Goal: Task Accomplishment & Management: Complete application form

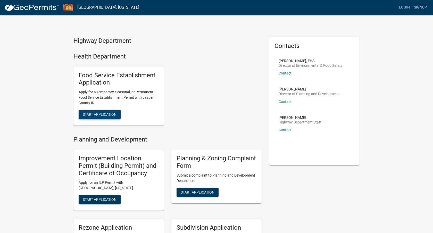
click at [100, 116] on span "Start Application" at bounding box center [100, 114] width 34 height 4
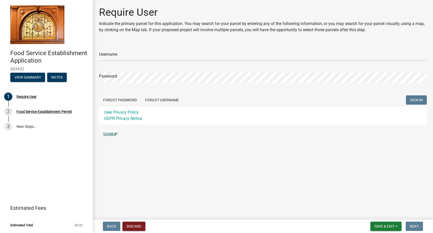
click at [113, 137] on link "SIGNUP" at bounding box center [263, 134] width 328 height 10
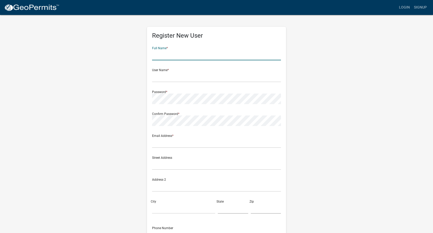
click at [212, 52] on input "text" at bounding box center [216, 55] width 129 height 11
type input "Lucy"
type input "g"
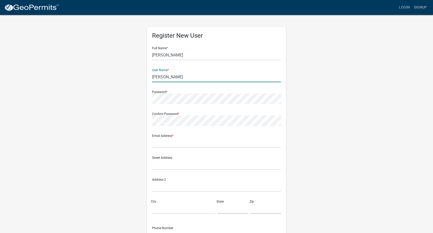
type input "Garcia"
click at [211, 93] on div "Password *" at bounding box center [216, 95] width 129 height 18
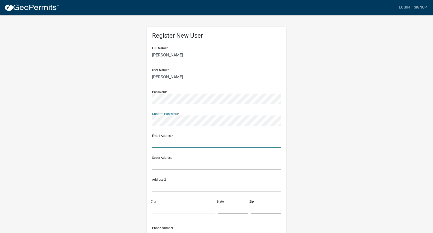
click at [197, 144] on input "text" at bounding box center [216, 142] width 129 height 11
type input "lgornelas91@gmail.com"
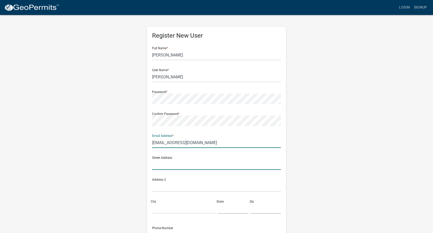
type input "[STREET_ADDRESS]"
type input "Joplin"
type input "MO"
type input "64804"
type input "4173888330"
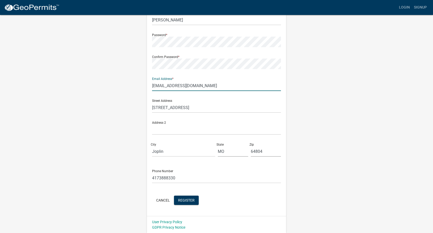
scroll to position [57, 0]
click at [187, 205] on div "Cancel Register" at bounding box center [216, 200] width 129 height 11
click at [188, 202] on span "Register" at bounding box center [186, 200] width 16 height 4
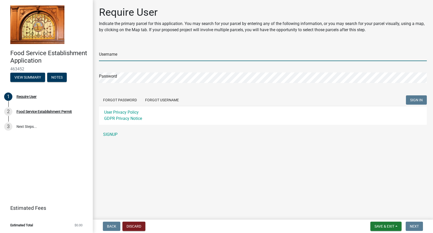
click at [111, 56] on input "Username" at bounding box center [263, 56] width 328 height 11
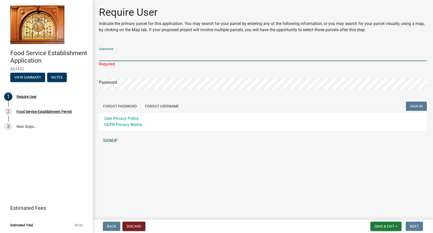
click at [114, 141] on link "SIGNUP" at bounding box center [263, 141] width 328 height 10
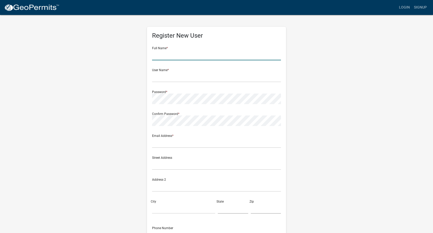
click at [188, 56] on input "text" at bounding box center [216, 55] width 129 height 11
type input "Lucy Garcia"
click at [173, 83] on form "Full Name * Lucy Garcia User Name * Password * Confirm Password * Email Address…" at bounding box center [216, 153] width 129 height 221
click at [173, 79] on input "text" at bounding box center [216, 77] width 129 height 11
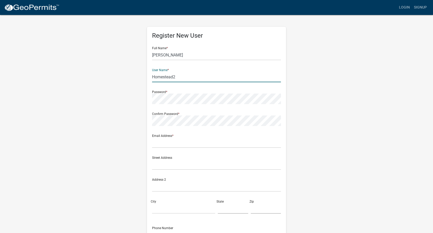
type input "Homestead2"
click at [198, 114] on div "Confirm Password *" at bounding box center [216, 117] width 129 height 18
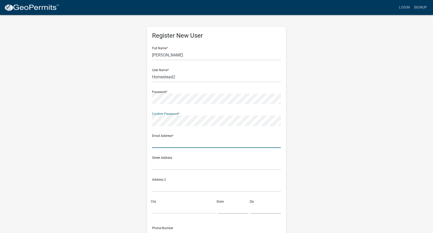
click at [162, 143] on input "text" at bounding box center [216, 142] width 129 height 11
type input "lgornelas91@gmail.com"
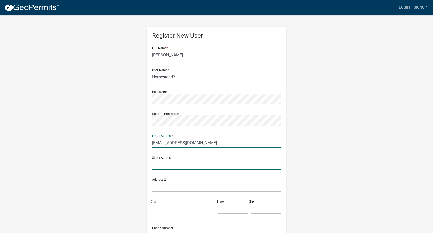
type input "[STREET_ADDRESS]"
type input "Joplin"
type input "MO"
type input "64804"
type input "4173888330"
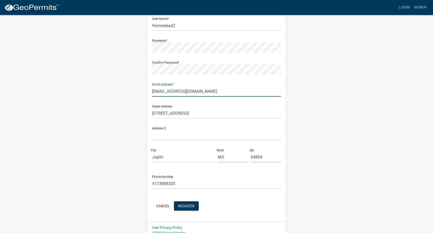
scroll to position [57, 0]
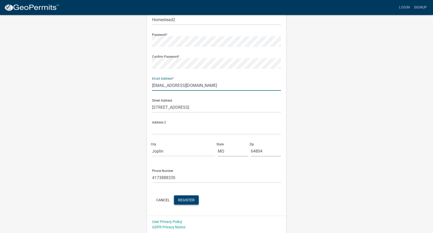
click at [181, 201] on span "Register" at bounding box center [186, 200] width 16 height 4
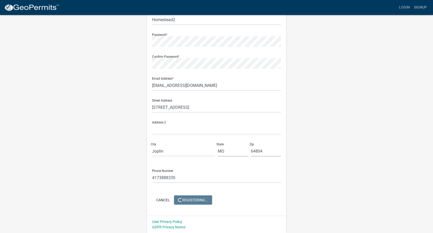
scroll to position [0, 0]
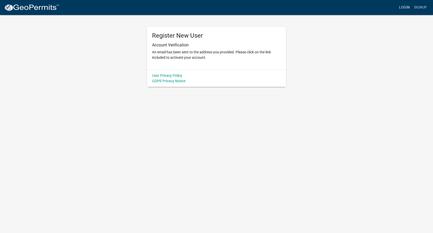
click at [408, 9] on link "Login" at bounding box center [404, 8] width 15 height 10
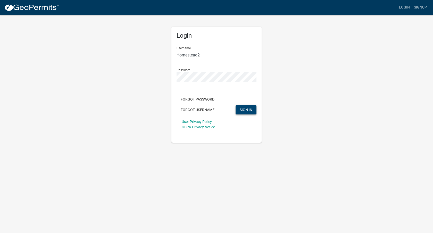
click at [239, 109] on button "SIGN IN" at bounding box center [246, 109] width 21 height 9
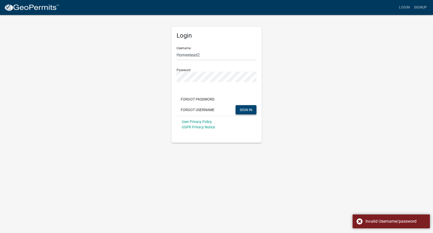
click at [239, 109] on button "SIGN IN" at bounding box center [246, 109] width 21 height 9
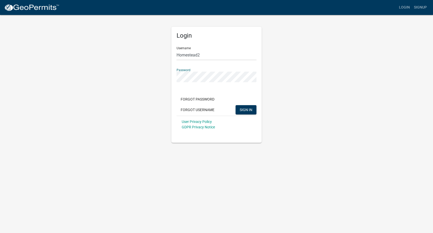
click at [153, 71] on div "Login Username Homestead2 Password Forgot Password Forgot Username SIGN IN User…" at bounding box center [217, 78] width 294 height 128
click at [236, 105] on button "SIGN IN" at bounding box center [246, 109] width 21 height 9
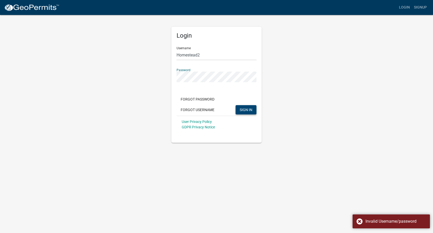
click at [248, 109] on span "SIGN IN" at bounding box center [246, 109] width 13 height 4
click at [206, 109] on button "Forgot Username" at bounding box center [198, 109] width 42 height 9
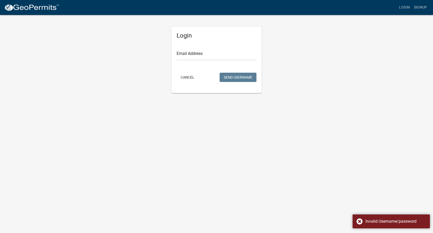
click at [202, 60] on form "Email Address Cancel Send Username" at bounding box center [217, 63] width 80 height 41
click at [202, 57] on input "Email Address" at bounding box center [217, 55] width 80 height 11
type input "lgornelas91@gmail.com"
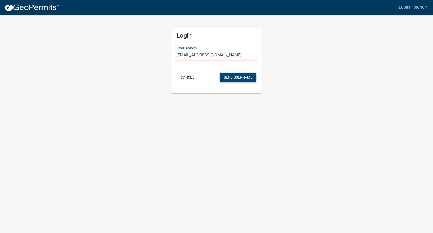
click at [244, 77] on button "Send Username" at bounding box center [238, 77] width 37 height 9
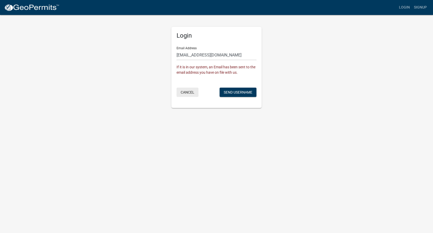
click at [186, 92] on button "Cancel" at bounding box center [188, 92] width 22 height 9
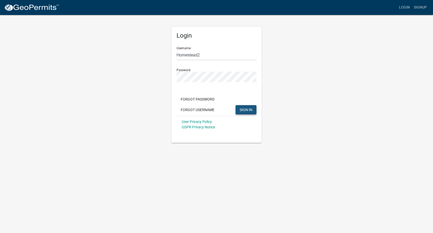
click at [240, 111] on span "SIGN IN" at bounding box center [246, 109] width 13 height 4
click at [241, 105] on button "SIGN IN" at bounding box center [246, 109] width 21 height 9
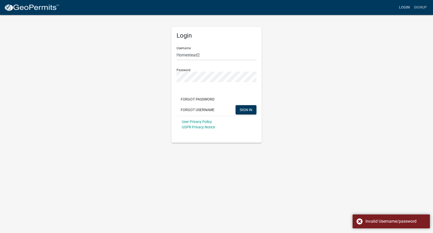
click at [405, 7] on link "Login" at bounding box center [404, 8] width 15 height 10
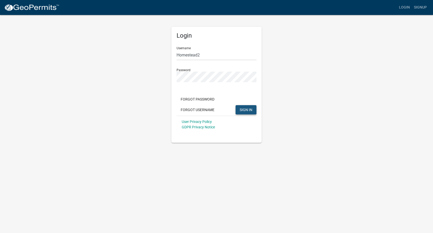
click at [253, 107] on button "SIGN IN" at bounding box center [246, 109] width 21 height 9
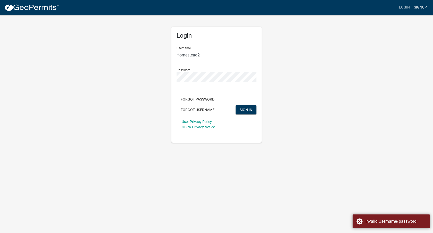
click at [419, 7] on link "Signup" at bounding box center [420, 8] width 17 height 10
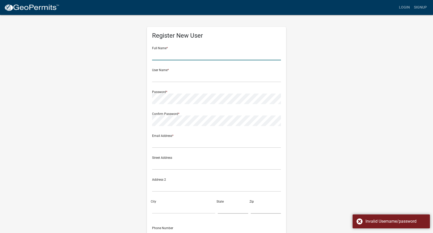
click at [201, 56] on input "text" at bounding box center [216, 55] width 129 height 11
type input "[PERSON_NAME]"
type input "lgornelas91@gmail.com"
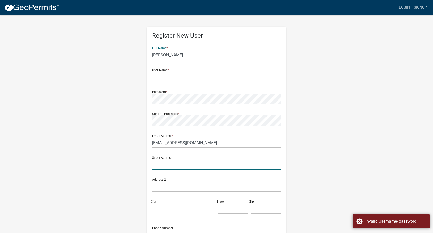
type input "[STREET_ADDRESS]"
type input "Joplin"
type input "MO"
type input "64804"
type input "4173888330"
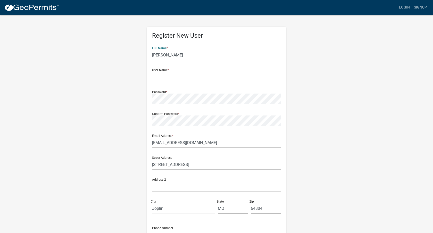
click at [183, 75] on input "text" at bounding box center [216, 77] width 129 height 11
type input "Homestead1"
click at [128, 99] on div "Register New User Full Name * Corrie Gatlin User Name * Homestead1 Password * C…" at bounding box center [217, 152] width 294 height 276
click at [159, 127] on form "Full Name * Corrie Gatlin User Name * Homestead1 Password * Confirm Password * …" at bounding box center [216, 153] width 129 height 221
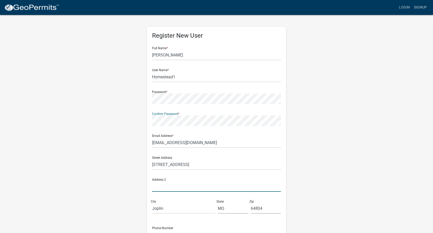
click at [165, 185] on input "text" at bounding box center [216, 186] width 129 height 11
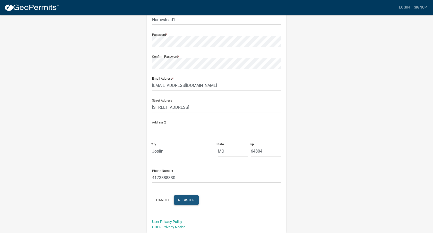
click at [178, 199] on span "Register" at bounding box center [186, 200] width 16 height 4
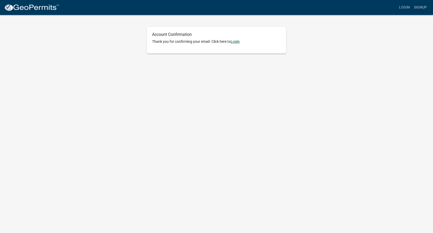
click at [239, 43] on link "Login" at bounding box center [235, 41] width 9 height 4
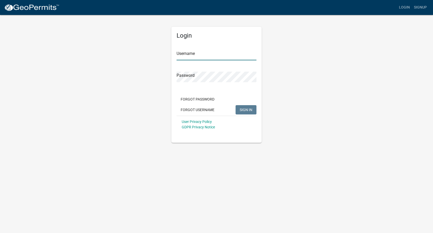
type input "Homestead1"
click at [250, 108] on span "SIGN IN" at bounding box center [246, 109] width 13 height 4
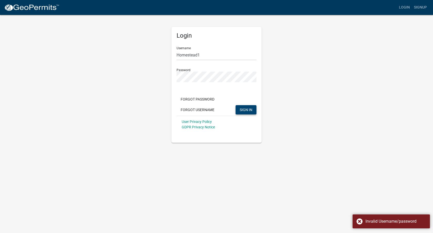
click at [240, 111] on span "SIGN IN" at bounding box center [246, 109] width 13 height 4
click at [245, 110] on span "SIGN IN" at bounding box center [246, 109] width 13 height 4
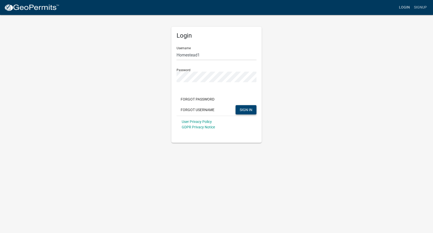
click at [404, 11] on link "Login" at bounding box center [404, 8] width 15 height 10
click at [420, 9] on link "Signup" at bounding box center [420, 8] width 17 height 10
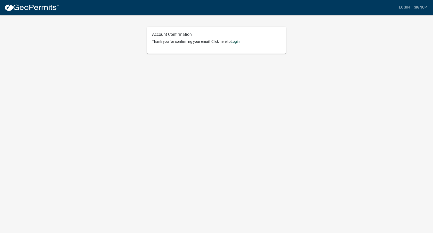
click at [237, 43] on link "Login" at bounding box center [235, 41] width 9 height 4
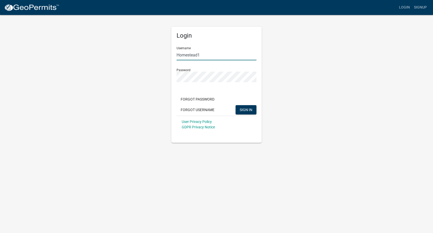
click at [215, 54] on input "Homestead1" at bounding box center [217, 55] width 80 height 11
type input "Homestead2"
click at [242, 106] on button "SIGN IN" at bounding box center [246, 109] width 21 height 9
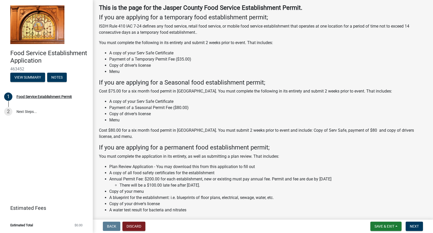
scroll to position [80, 0]
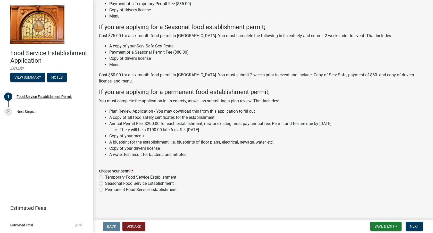
click at [105, 177] on label "Temporary Food Service Establishment" at bounding box center [140, 177] width 71 height 6
click at [105, 177] on input "Temporary Food Service Establishment" at bounding box center [106, 175] width 3 height 3
radio input "true"
click at [410, 226] on span "Next" at bounding box center [414, 226] width 9 height 4
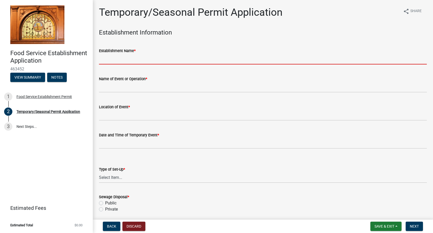
click at [211, 55] on input "Establishment Name *" at bounding box center [263, 59] width 328 height 11
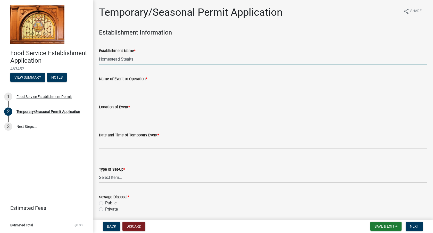
type input "Homestead Steaks"
click at [156, 87] on input "Name of Event or Operation *" at bounding box center [263, 87] width 328 height 11
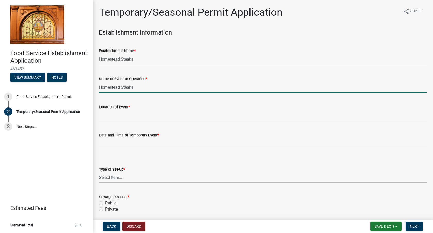
type input "Homestead Steaks"
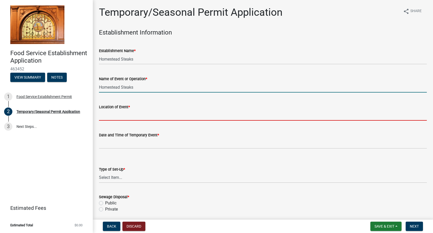
click at [141, 112] on input "Location of Event *" at bounding box center [263, 115] width 328 height 11
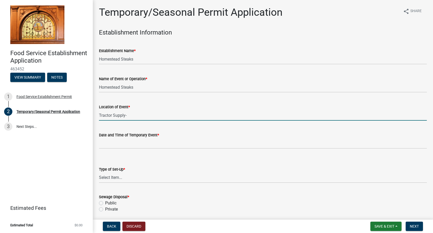
click at [143, 116] on input "Tractor Supply-" at bounding box center [263, 115] width 328 height 11
paste input "1232 W Clark St, Rensselaer, IN 47978"
type input "Tractor Supply-[STREET_ADDRESS][PERSON_NAME]"
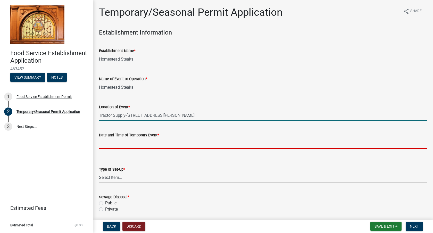
click at [134, 142] on input "Date and Time of Temporary Event *" at bounding box center [263, 143] width 328 height 11
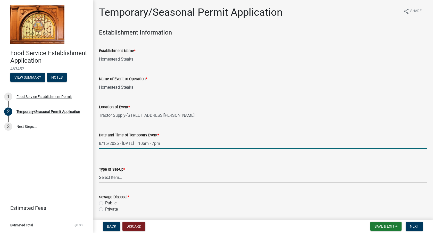
type input "8/15/2025 - [DATE] 10am - 7pm"
click at [115, 182] on select "Select Item... Trailer Booth Tent" at bounding box center [263, 177] width 328 height 11
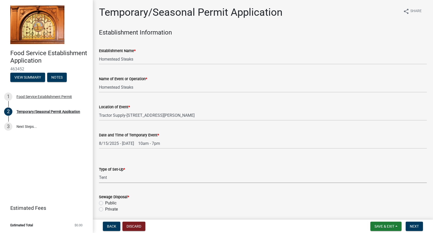
click at [99, 172] on select "Select Item... Trailer Booth Tent" at bounding box center [263, 177] width 328 height 11
select select "399f9557-f96e-42ef-b392-a66d772d62c2"
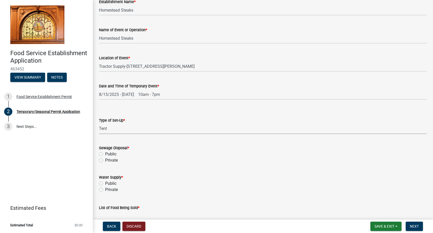
scroll to position [59, 0]
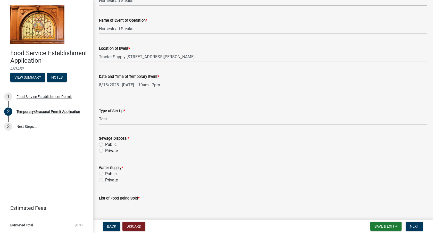
click at [105, 150] on label "Private" at bounding box center [111, 151] width 13 height 6
click at [105, 150] on input "Private" at bounding box center [106, 149] width 3 height 3
radio input "true"
click at [105, 151] on label "Private" at bounding box center [111, 151] width 13 height 6
click at [105, 151] on input "Private" at bounding box center [106, 149] width 3 height 3
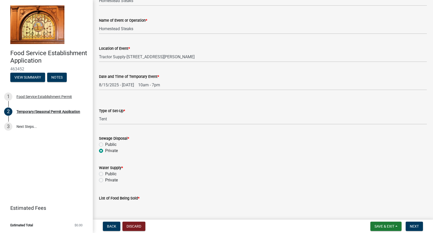
scroll to position [120, 0]
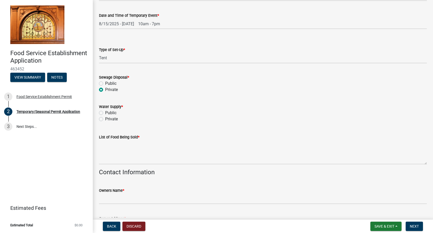
click at [103, 119] on div "Private" at bounding box center [263, 119] width 328 height 6
click at [105, 118] on label "Private" at bounding box center [111, 119] width 13 height 6
click at [105, 118] on input "Private" at bounding box center [106, 117] width 3 height 3
radio input "true"
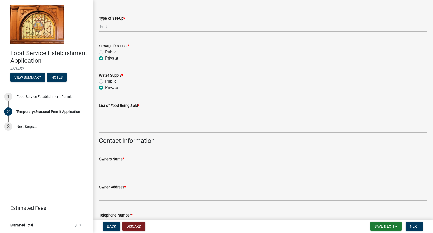
scroll to position [155, 0]
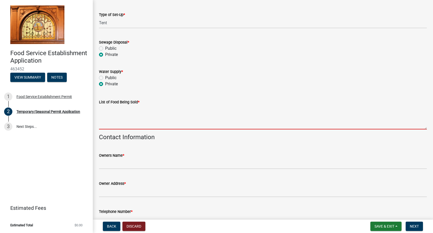
click at [115, 126] on textarea "List of Food Being Sold *" at bounding box center [263, 117] width 328 height 24
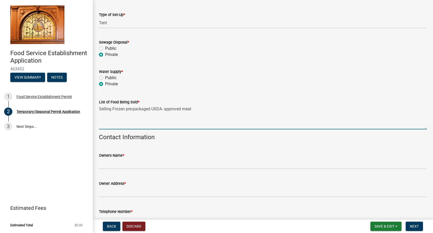
type textarea "Selling Frozen pre-packaged USDA- approved meat"
click at [119, 165] on input "Owners Name *" at bounding box center [263, 164] width 328 height 11
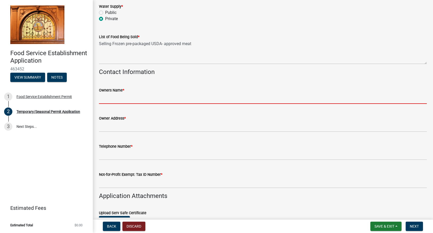
scroll to position [220, 0]
type input "[PERSON_NAME]"
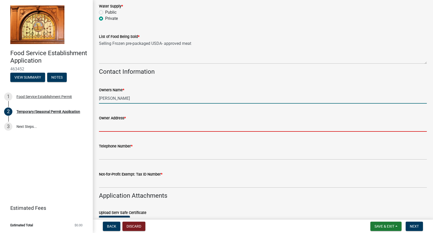
type input "[STREET_ADDRESS]"
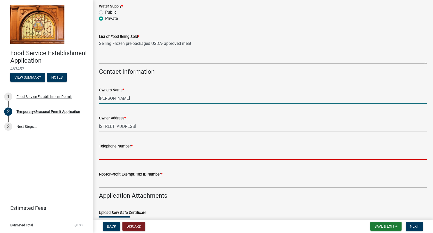
type input "4173888330"
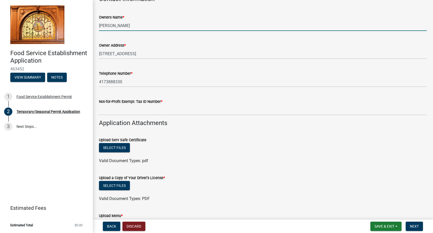
scroll to position [359, 0]
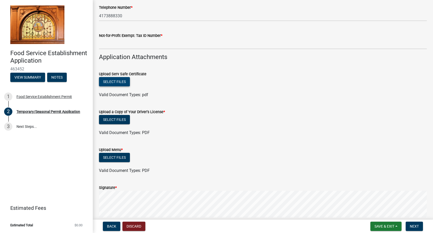
click at [117, 83] on button "Select files" at bounding box center [114, 81] width 31 height 9
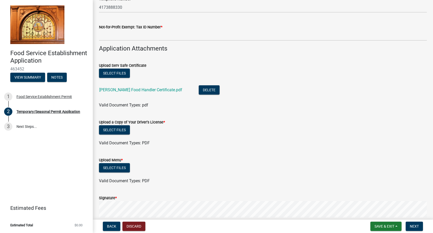
scroll to position [369, 0]
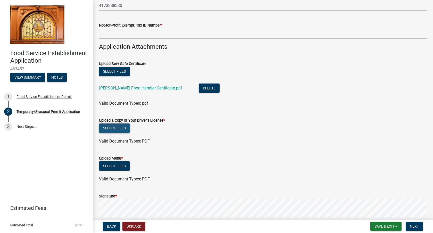
click at [117, 130] on button "Select files" at bounding box center [114, 127] width 31 height 9
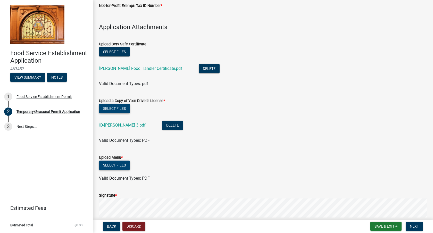
scroll to position [389, 0]
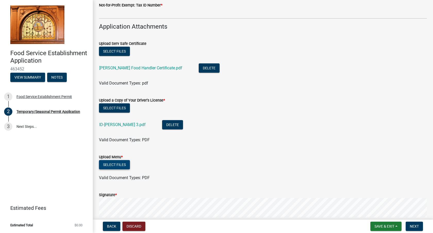
click at [121, 167] on button "Select files" at bounding box center [114, 164] width 31 height 9
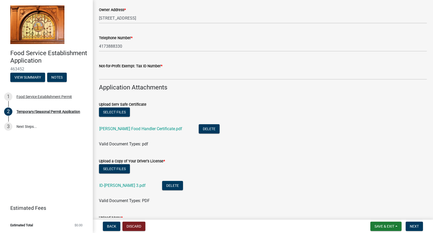
scroll to position [519, 0]
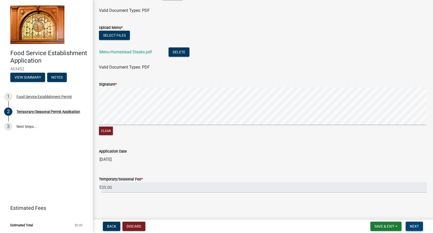
click at [412, 228] on span "Next" at bounding box center [414, 226] width 9 height 4
click at [415, 227] on span "Next" at bounding box center [414, 226] width 9 height 4
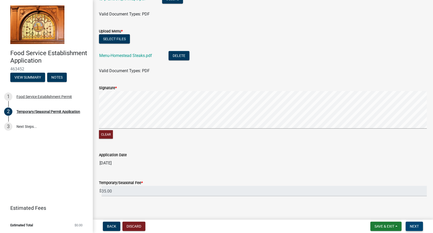
scroll to position [522, 0]
click at [218, 190] on input "35.00" at bounding box center [264, 190] width 325 height 11
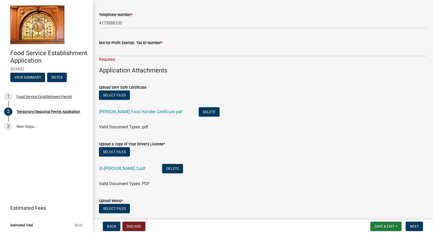
scroll to position [338, 0]
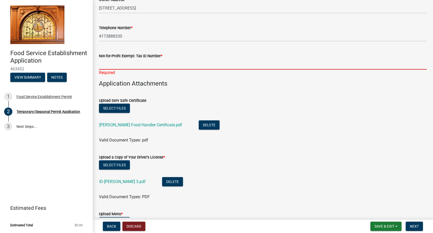
click at [165, 61] on input "Not-for-Profit Exempt: Tax ID Number *" at bounding box center [263, 64] width 328 height 11
type input "5"
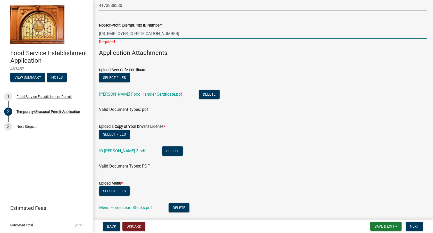
scroll to position [525, 0]
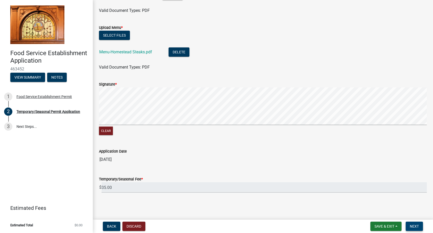
type input "[US_EMPLOYER_IDENTIFICATION_NUMBER]"
click at [413, 228] on button "Next" at bounding box center [414, 226] width 17 height 9
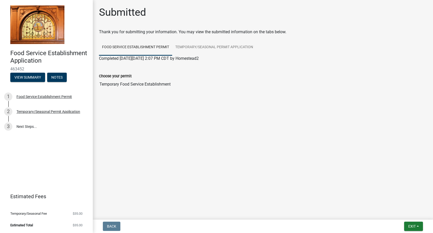
click at [199, 60] on span "Completed [DATE][DATE] 2:07 PM CDT by Homestead2" at bounding box center [149, 58] width 100 height 5
click at [154, 61] on div "Completed [DATE][DATE] 2:07 PM CDT by Homestead2" at bounding box center [263, 58] width 328 height 6
click at [133, 81] on input "Temporary Food Service Establishment" at bounding box center [263, 84] width 328 height 10
click at [259, 123] on main "Submitted Thank you for submitting your information. You may view the submitted…" at bounding box center [263, 109] width 340 height 218
click at [412, 222] on button "Exit" at bounding box center [413, 226] width 19 height 9
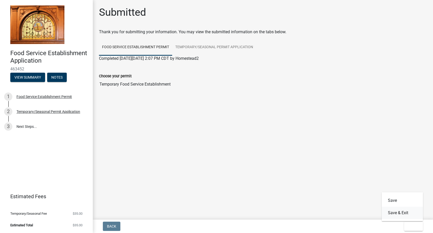
click at [405, 212] on button "Save & Exit" at bounding box center [402, 213] width 41 height 12
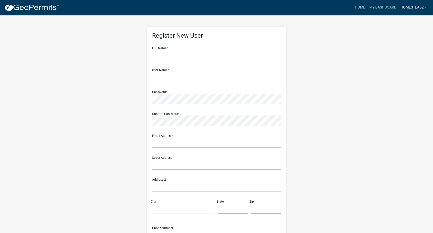
click at [412, 7] on link "Homestead2" at bounding box center [414, 8] width 30 height 10
click at [409, 18] on link "Account" at bounding box center [408, 21] width 41 height 12
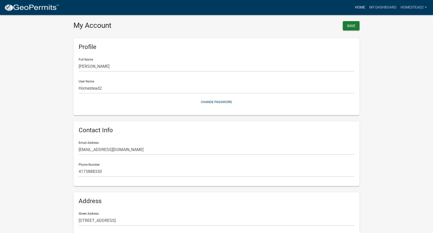
click at [360, 9] on link "Home" at bounding box center [360, 8] width 14 height 10
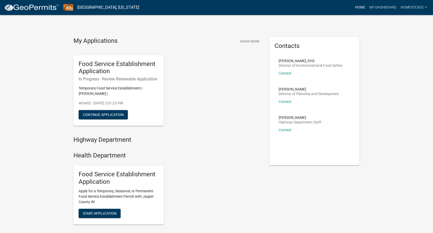
click at [357, 6] on link "Home" at bounding box center [360, 8] width 14 height 10
click at [94, 113] on button "Continue Application" at bounding box center [103, 114] width 49 height 9
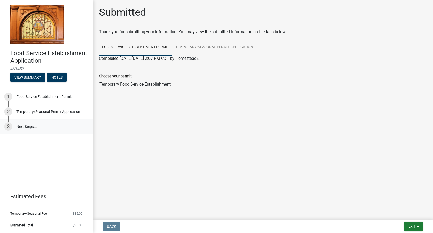
click at [23, 129] on link "3 Next Steps..." at bounding box center [46, 126] width 93 height 15
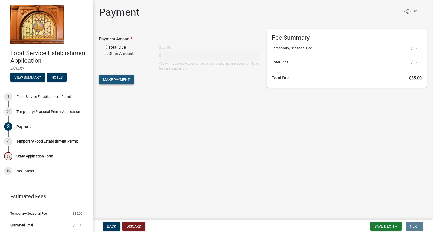
click at [119, 80] on span "Make Payment" at bounding box center [116, 80] width 27 height 4
click at [106, 53] on input "radio" at bounding box center [106, 53] width 3 height 3
radio input "true"
type input "35"
click at [122, 80] on span "Make Payment" at bounding box center [116, 80] width 27 height 4
